Goal: Task Accomplishment & Management: Complete application form

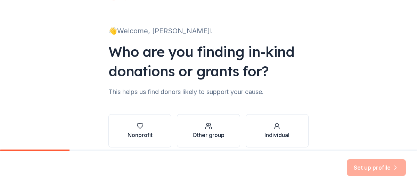
scroll to position [61, 0]
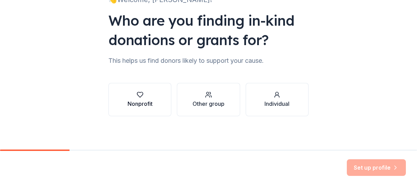
click at [143, 98] on icon "button" at bounding box center [139, 94] width 7 height 7
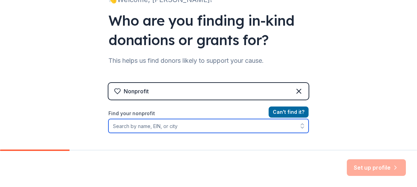
click at [225, 126] on input "Find your nonprofit" at bounding box center [208, 126] width 200 height 14
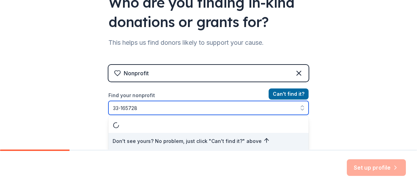
type input "[US_EMPLOYER_IDENTIFICATION_NUMBER]"
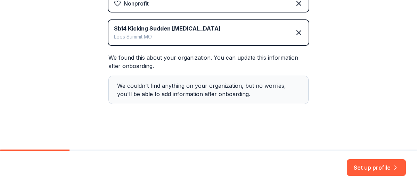
scroll to position [151, 0]
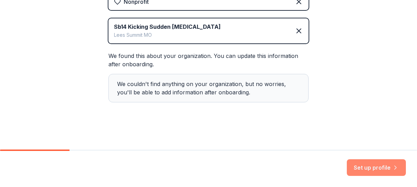
click at [380, 169] on button "Set up profile" at bounding box center [375, 167] width 59 height 17
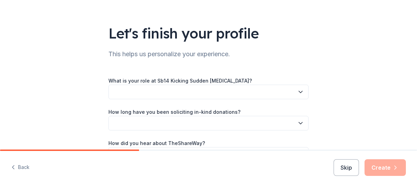
scroll to position [35, 0]
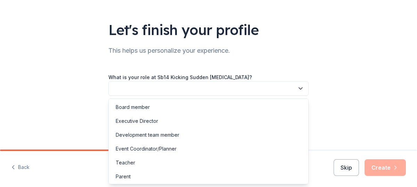
click at [300, 88] on icon "button" at bounding box center [300, 88] width 7 height 7
click at [261, 122] on div "Executive Director" at bounding box center [208, 121] width 196 height 14
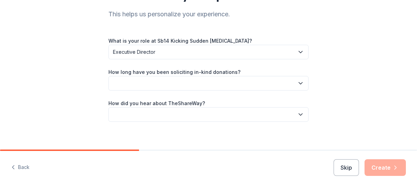
scroll to position [76, 0]
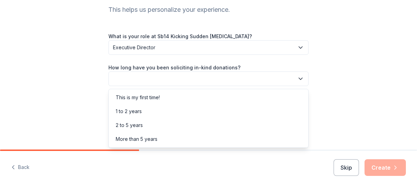
click at [301, 80] on icon "button" at bounding box center [300, 78] width 7 height 7
click at [296, 92] on div "This is my first time!" at bounding box center [208, 98] width 196 height 14
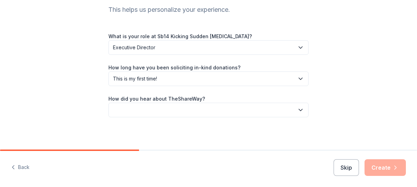
scroll to position [77, 0]
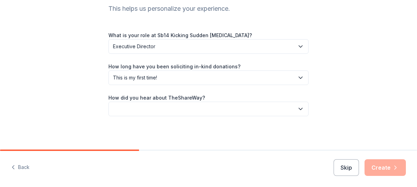
click at [300, 109] on icon "button" at bounding box center [300, 109] width 3 height 2
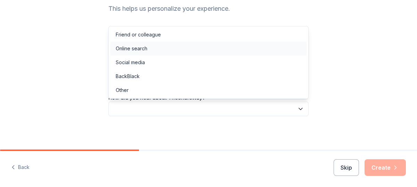
click at [240, 44] on div "Online search" at bounding box center [208, 49] width 196 height 14
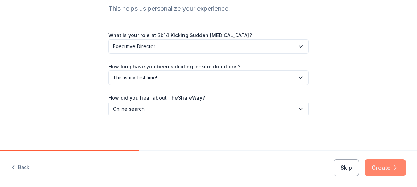
click at [377, 168] on button "Create" at bounding box center [384, 167] width 41 height 17
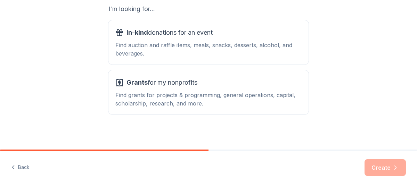
scroll to position [128, 0]
click at [238, 51] on div "Find auction and raffle items, meals, snacks, desserts, alcohol, and beverages." at bounding box center [208, 49] width 186 height 17
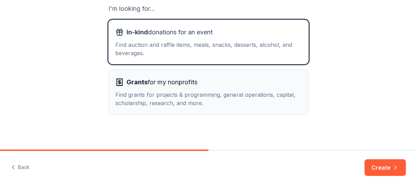
click at [259, 95] on div "Find grants for projects & programming, general operations, capital, scholarshi…" at bounding box center [208, 99] width 186 height 17
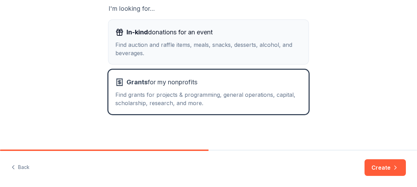
click at [254, 56] on div "Find auction and raffle items, meals, snacks, desserts, alcohol, and beverages." at bounding box center [208, 49] width 186 height 17
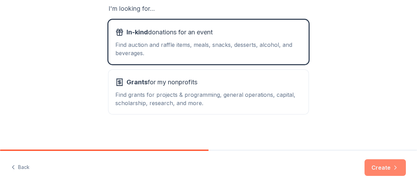
click at [380, 165] on button "Create" at bounding box center [384, 167] width 41 height 17
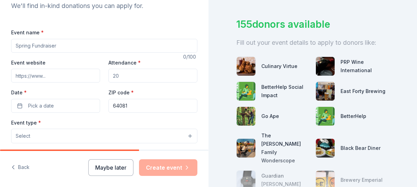
scroll to position [81, 0]
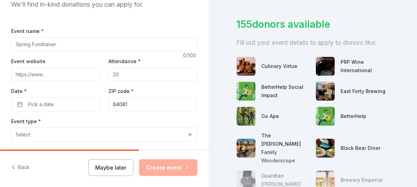
click at [59, 43] on input "Event name *" at bounding box center [104, 44] width 186 height 14
type input "SB14 Raffle"
click at [121, 76] on input "Attendance *" at bounding box center [152, 74] width 89 height 14
type input "50"
click at [59, 102] on button "Pick a date" at bounding box center [55, 105] width 89 height 14
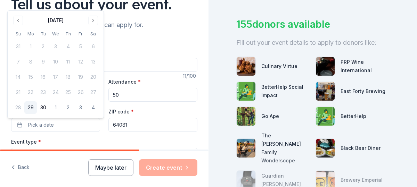
scroll to position [57, 0]
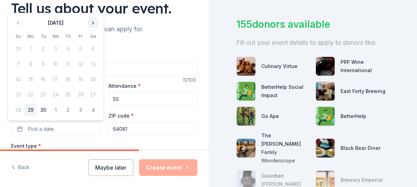
click at [96, 23] on button "Go to next month" at bounding box center [93, 23] width 10 height 10
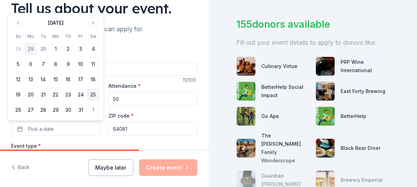
click at [96, 96] on button "25" at bounding box center [93, 95] width 12 height 12
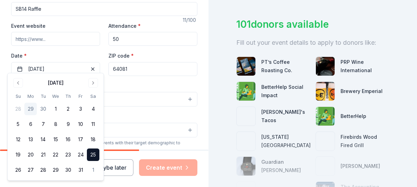
scroll to position [136, 0]
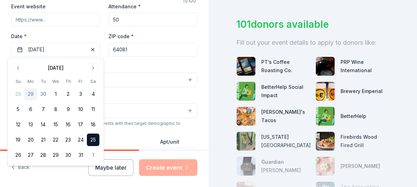
click at [152, 93] on div "Demographic Select" at bounding box center [104, 105] width 186 height 25
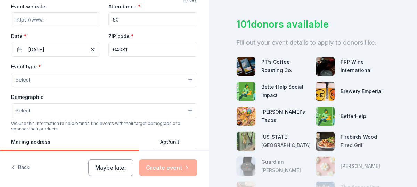
click at [93, 78] on button "Select" at bounding box center [104, 80] width 186 height 15
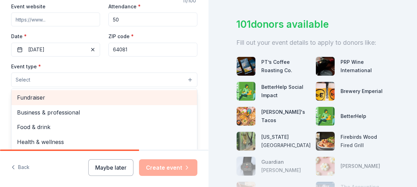
click at [88, 102] on div "Fundraiser" at bounding box center [103, 97] width 185 height 15
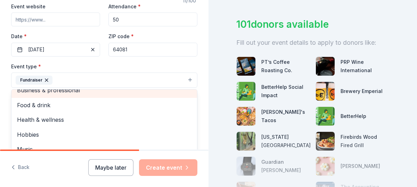
scroll to position [8, 0]
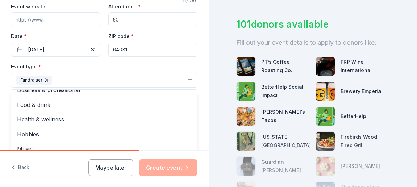
click at [133, 65] on div "Event type * Fundraiser Business & professional Food & drink Health & wellness …" at bounding box center [104, 75] width 186 height 26
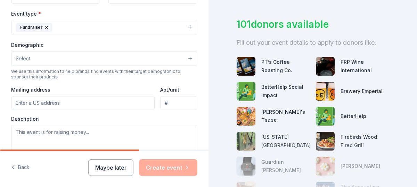
scroll to position [190, 0]
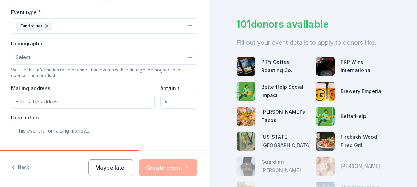
click at [189, 26] on button "Fundraiser" at bounding box center [104, 25] width 186 height 15
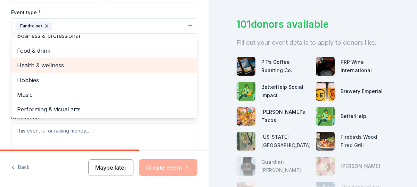
scroll to position [0, 0]
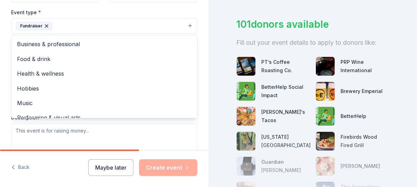
click at [206, 23] on div "Tell us about your event. We'll find in-kind donations you can apply for. Event…" at bounding box center [104, 41] width 208 height 463
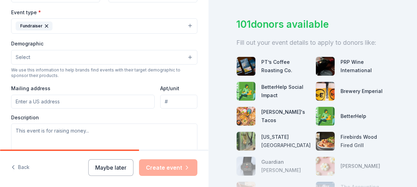
click at [188, 57] on button "Select" at bounding box center [104, 57] width 186 height 15
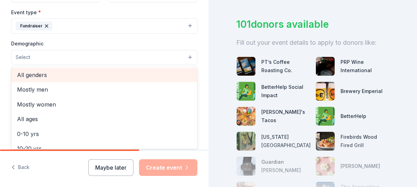
click at [173, 74] on span "All genders" at bounding box center [104, 74] width 174 height 9
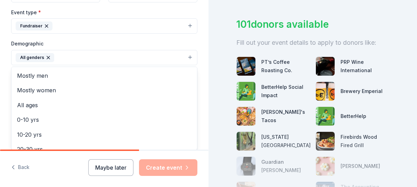
click at [202, 59] on div "Tell us about your event. We'll find in-kind donations you can apply for. Event…" at bounding box center [104, 41] width 208 height 463
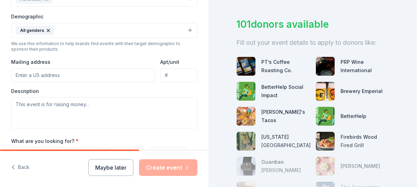
scroll to position [229, 0]
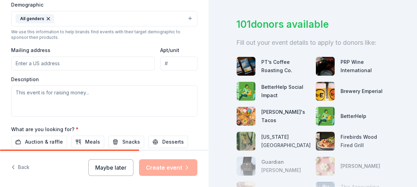
click at [105, 66] on input "Mailing address" at bounding box center [82, 64] width 143 height 14
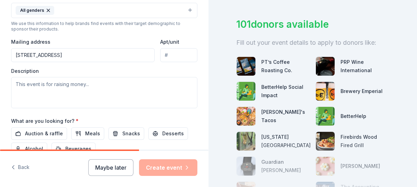
scroll to position [246, 0]
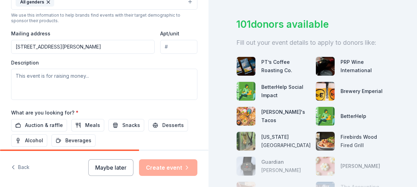
type input "1108 Southeast 11 Terrace, Lee's Summit, MO, 64081"
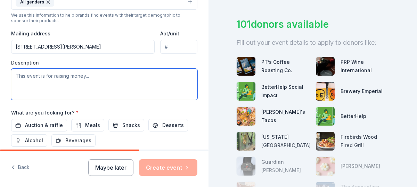
click at [89, 80] on textarea at bounding box center [104, 84] width 186 height 31
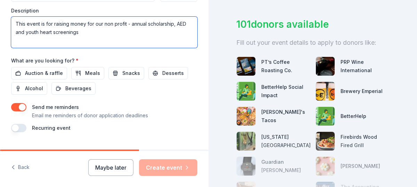
scroll to position [299, 0]
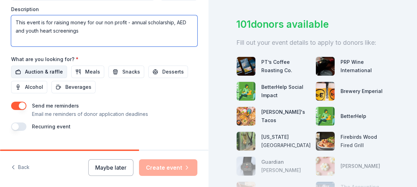
type textarea "This event is for raising money for our non profit - annual scholarship, AED an…"
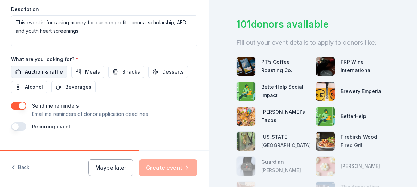
click at [41, 74] on span "Auction & raffle" at bounding box center [44, 72] width 38 height 8
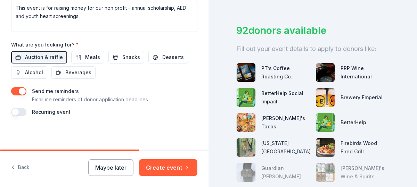
scroll to position [39, 0]
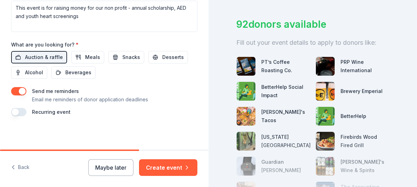
click at [17, 111] on button "button" at bounding box center [18, 112] width 15 height 8
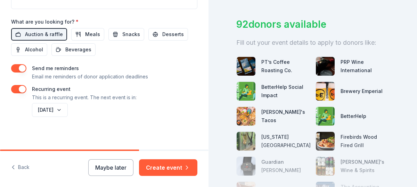
scroll to position [339, 0]
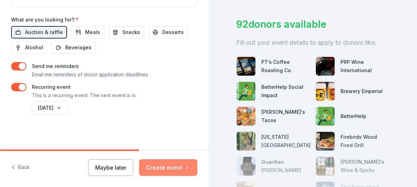
click at [158, 169] on button "Create event" at bounding box center [168, 167] width 58 height 17
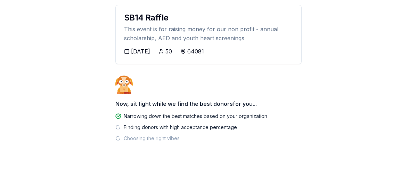
scroll to position [88, 0]
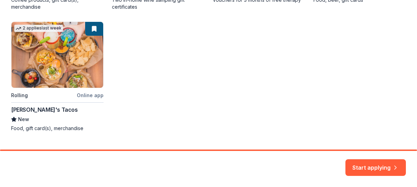
scroll to position [264, 0]
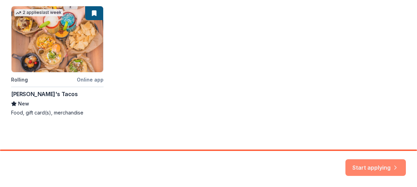
click at [368, 167] on button "Start applying" at bounding box center [375, 163] width 60 height 17
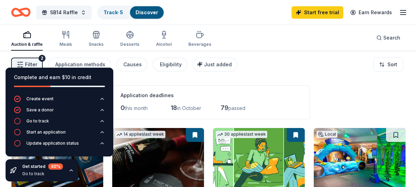
click at [281, 45] on div "Auction & raffle Meals Snacks Desserts Alcohol Beverages Search" at bounding box center [208, 38] width 394 height 26
click at [299, 73] on div "Filter 2 Application methods Causes Eligibility Just added Sort" at bounding box center [208, 65] width 417 height 28
click at [41, 120] on div "Go to track" at bounding box center [37, 121] width 23 height 6
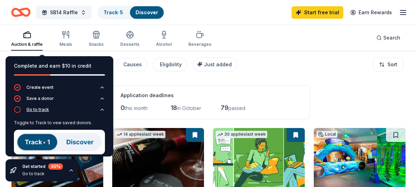
click at [37, 113] on div "Go to track" at bounding box center [31, 109] width 35 height 7
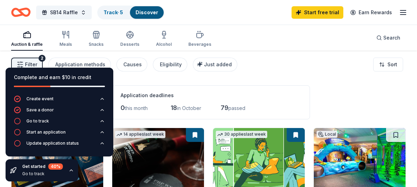
click at [25, 35] on icon "button" at bounding box center [25, 35] width 0 height 0
click at [70, 170] on icon "button" at bounding box center [71, 171] width 6 height 6
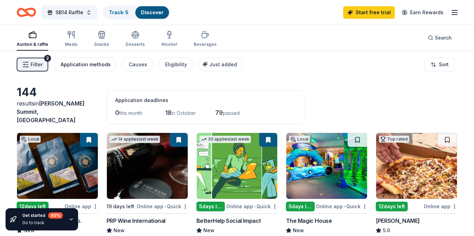
click at [77, 68] on div "Application methods" at bounding box center [86, 64] width 50 height 8
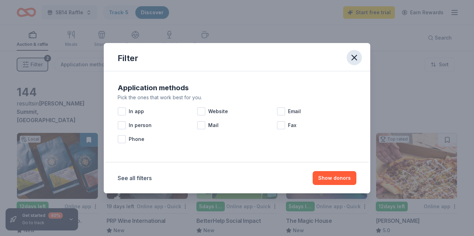
click at [356, 59] on icon "button" at bounding box center [355, 58] width 10 height 10
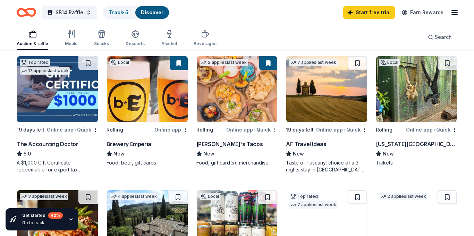
scroll to position [209, 0]
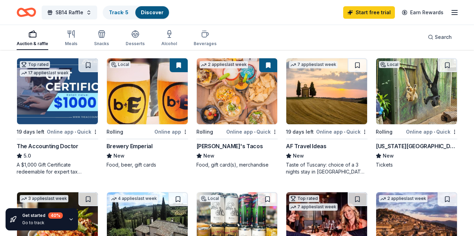
click at [223, 142] on div "[PERSON_NAME]'s Tacos" at bounding box center [229, 146] width 67 height 8
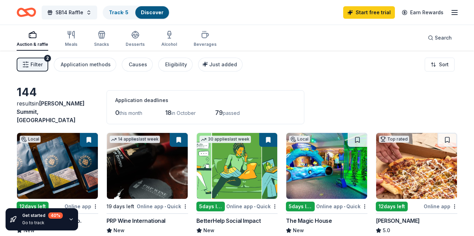
scroll to position [18, 0]
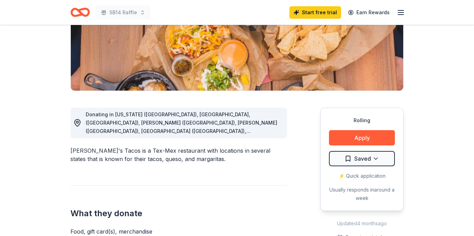
scroll to position [107, 0]
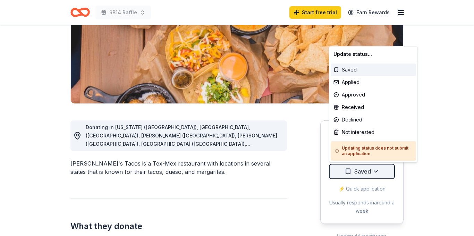
click at [375, 129] on html "SB14 Raffle Start free trial Earn Rewards Rolling Share [PERSON_NAME]'s Tacos N…" at bounding box center [237, 11] width 474 height 236
click at [351, 70] on div "Saved" at bounding box center [373, 70] width 85 height 12
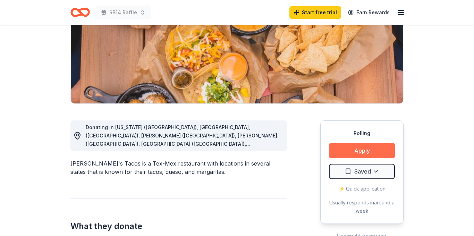
click at [361, 152] on button "Apply" at bounding box center [362, 150] width 66 height 15
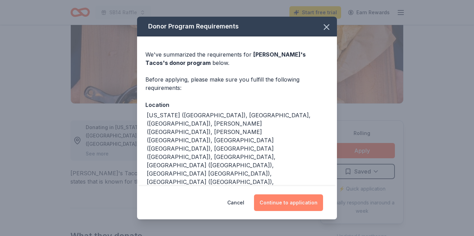
click at [302, 201] on button "Continue to application" at bounding box center [288, 202] width 69 height 17
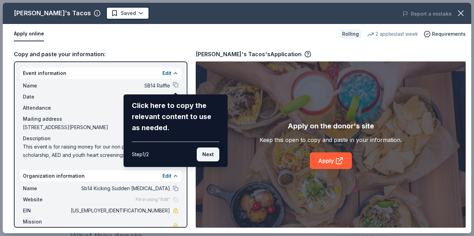
click at [210, 155] on button "Next" at bounding box center [208, 155] width 23 height 14
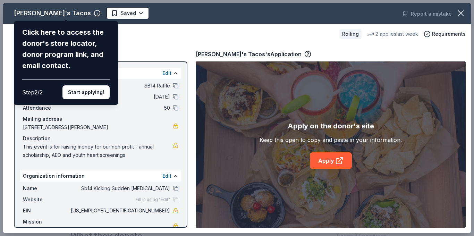
click at [112, 13] on div "[PERSON_NAME]'s Tacos Click here to access the donor's store locator, donor pro…" at bounding box center [237, 118] width 469 height 230
click at [111, 13] on div "[PERSON_NAME]'s Tacos Click here to access the donor's store locator, donor pro…" at bounding box center [237, 118] width 469 height 230
click at [462, 12] on icon "button" at bounding box center [461, 13] width 10 height 10
